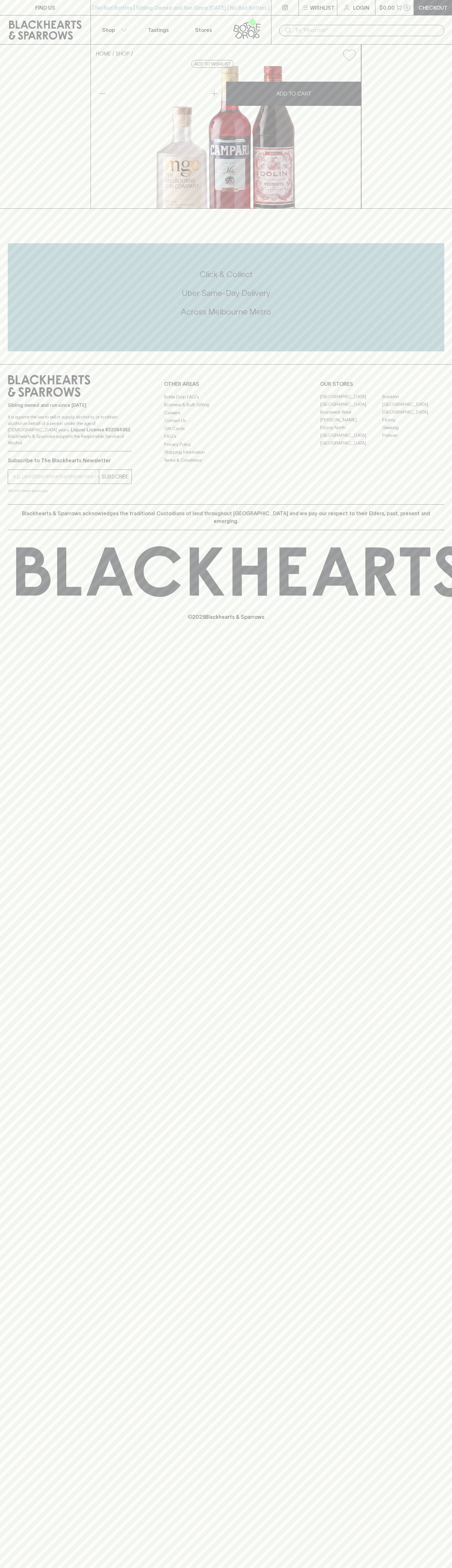
click at [115, 19] on button "Shop" at bounding box center [113, 29] width 45 height 29
click at [443, 856] on div at bounding box center [226, 784] width 452 height 1568
click at [278, 1567] on html "FIND US | No Bad Bottles | Sibling Owned and Run Since [DATE] | No Bad Bottles …" at bounding box center [226, 784] width 452 height 1568
click at [12, 973] on div at bounding box center [226, 784] width 452 height 1568
